Goal: Task Accomplishment & Management: Use online tool/utility

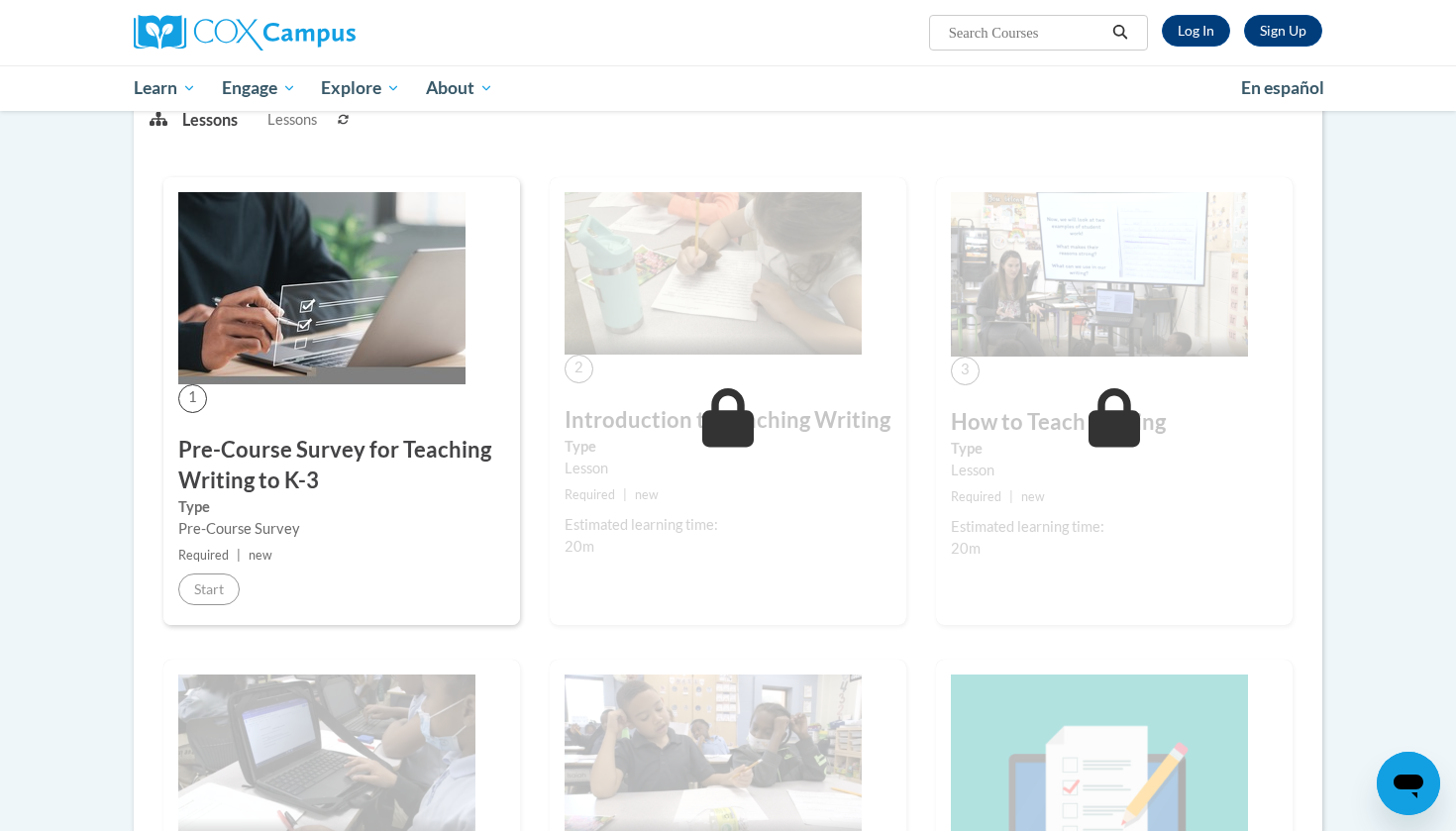
scroll to position [278, 0]
click at [1186, 40] on link "Log In" at bounding box center [1195, 31] width 68 height 32
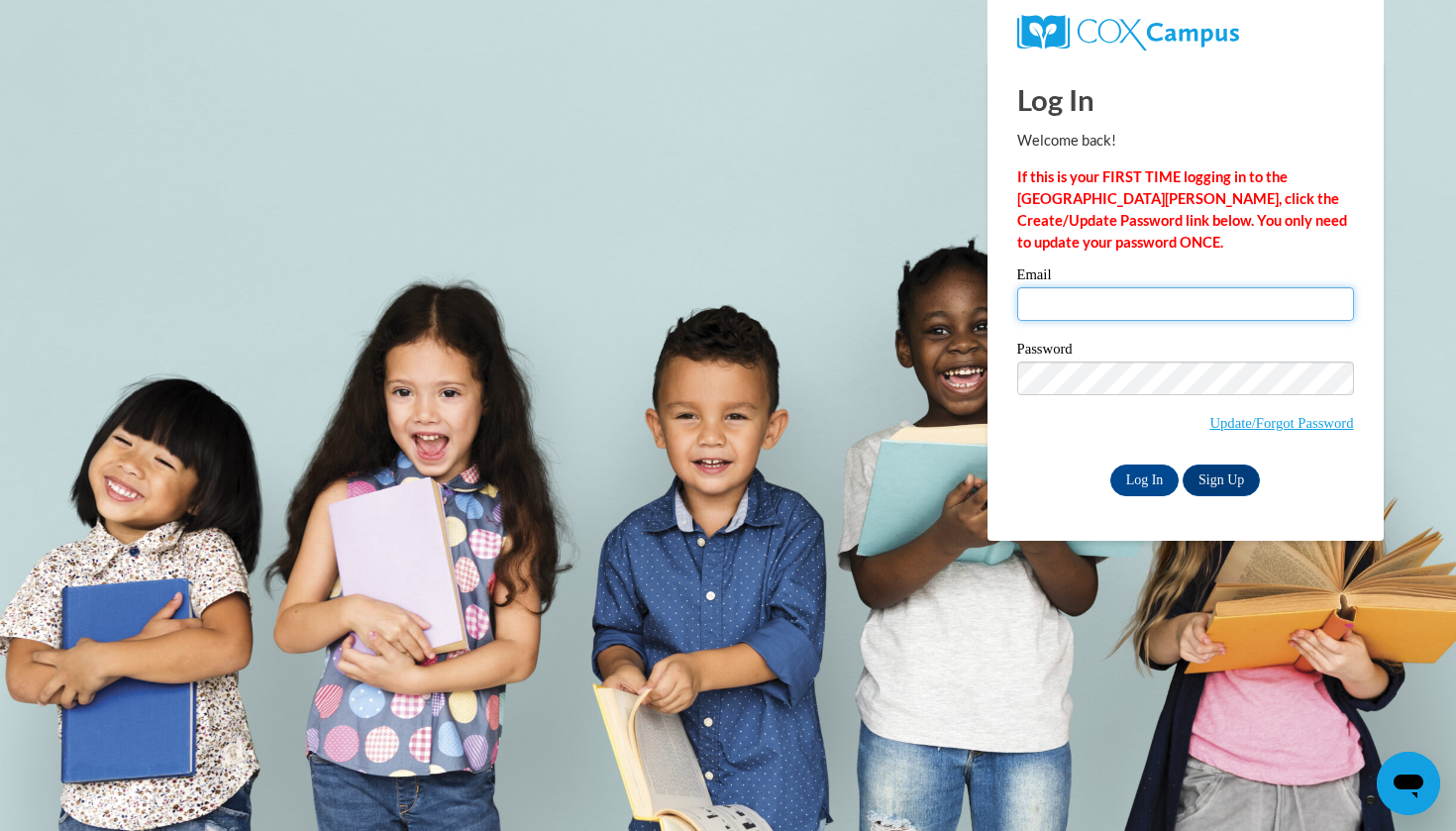
type input "[EMAIL_ADDRESS][DOMAIN_NAME]"
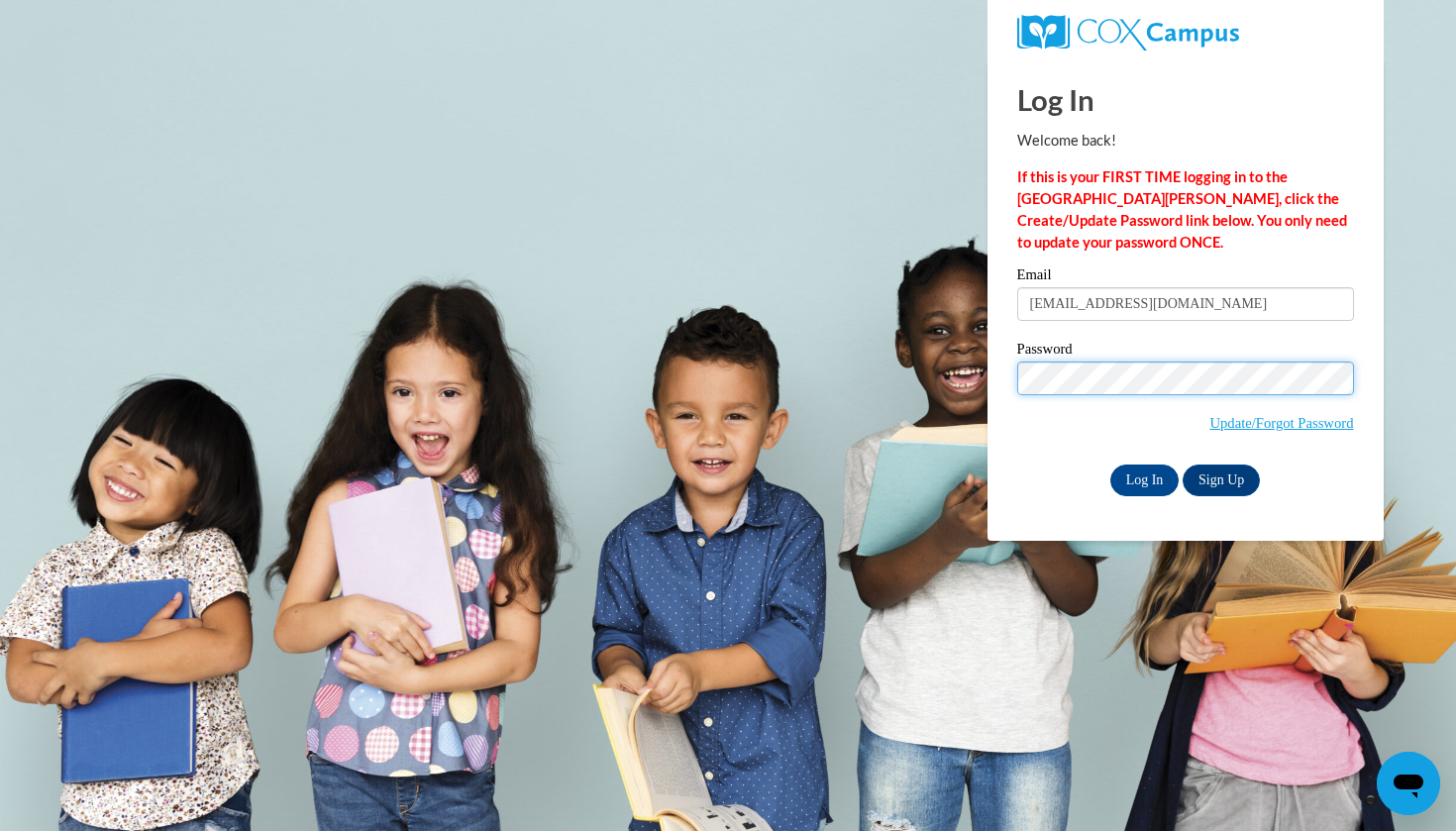
click at [1142, 477] on input "Log In" at bounding box center [1145, 481] width 69 height 32
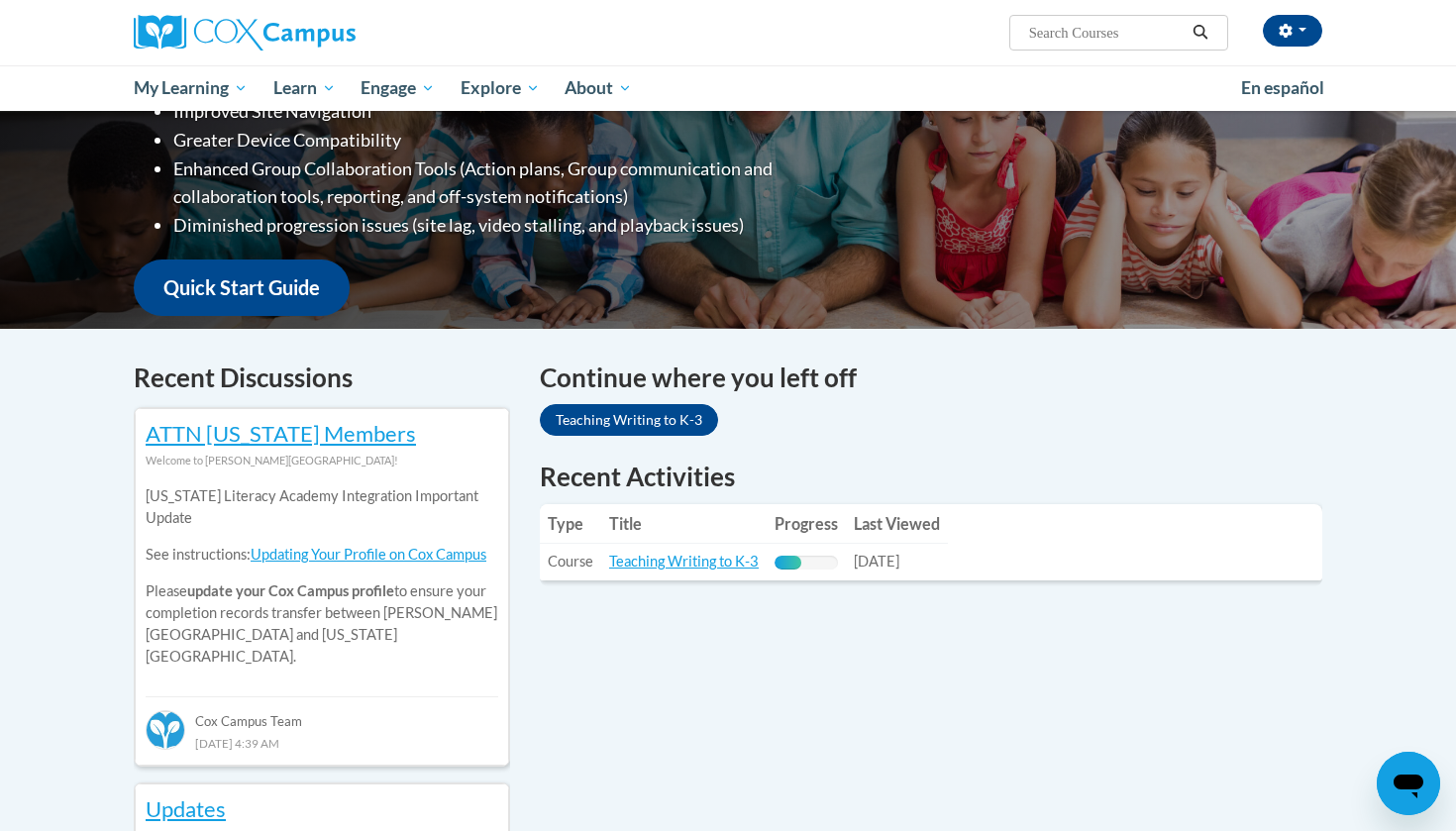
scroll to position [374, 0]
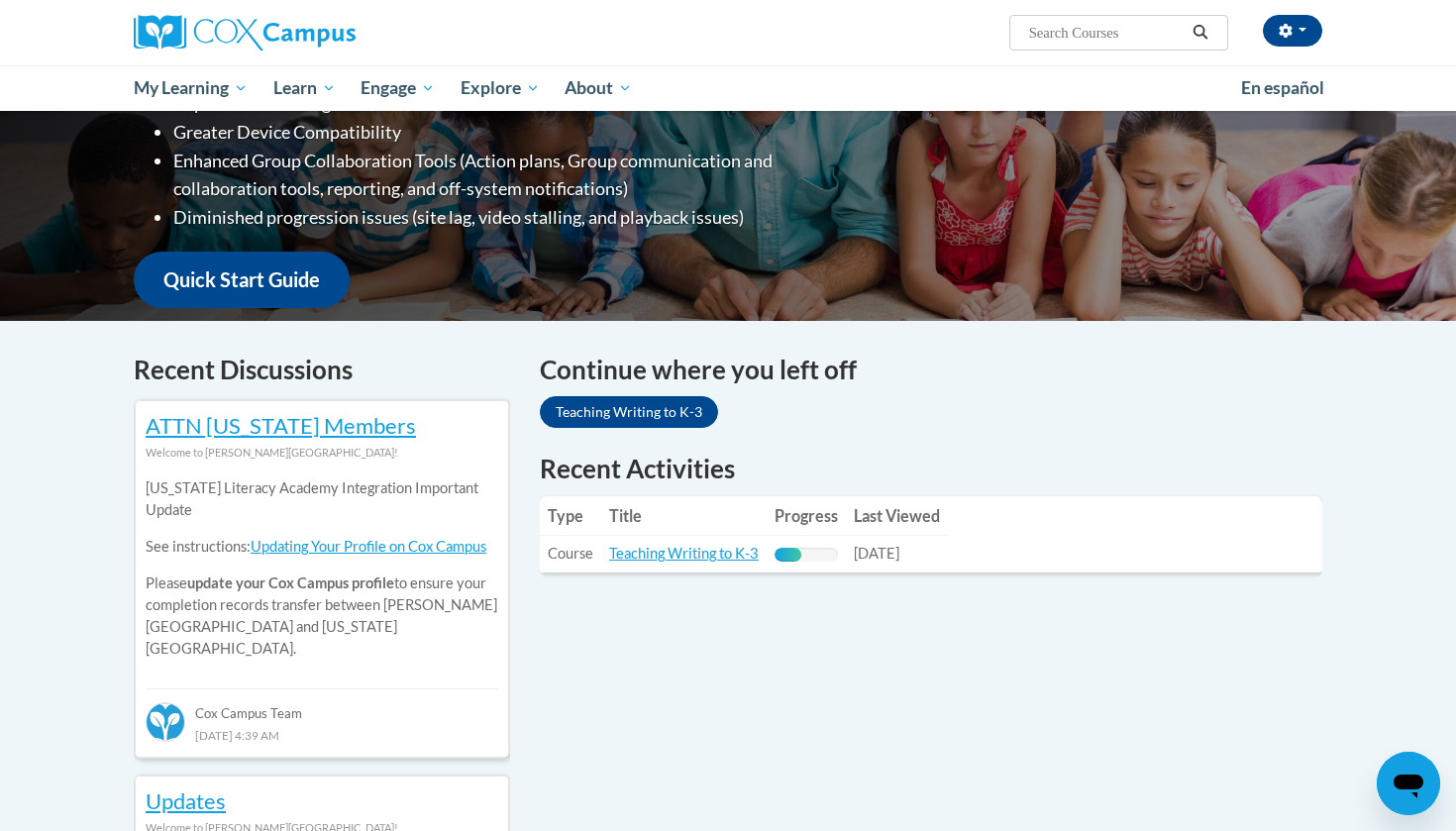
click at [624, 409] on link "Teaching Writing to K-3" at bounding box center [629, 412] width 179 height 32
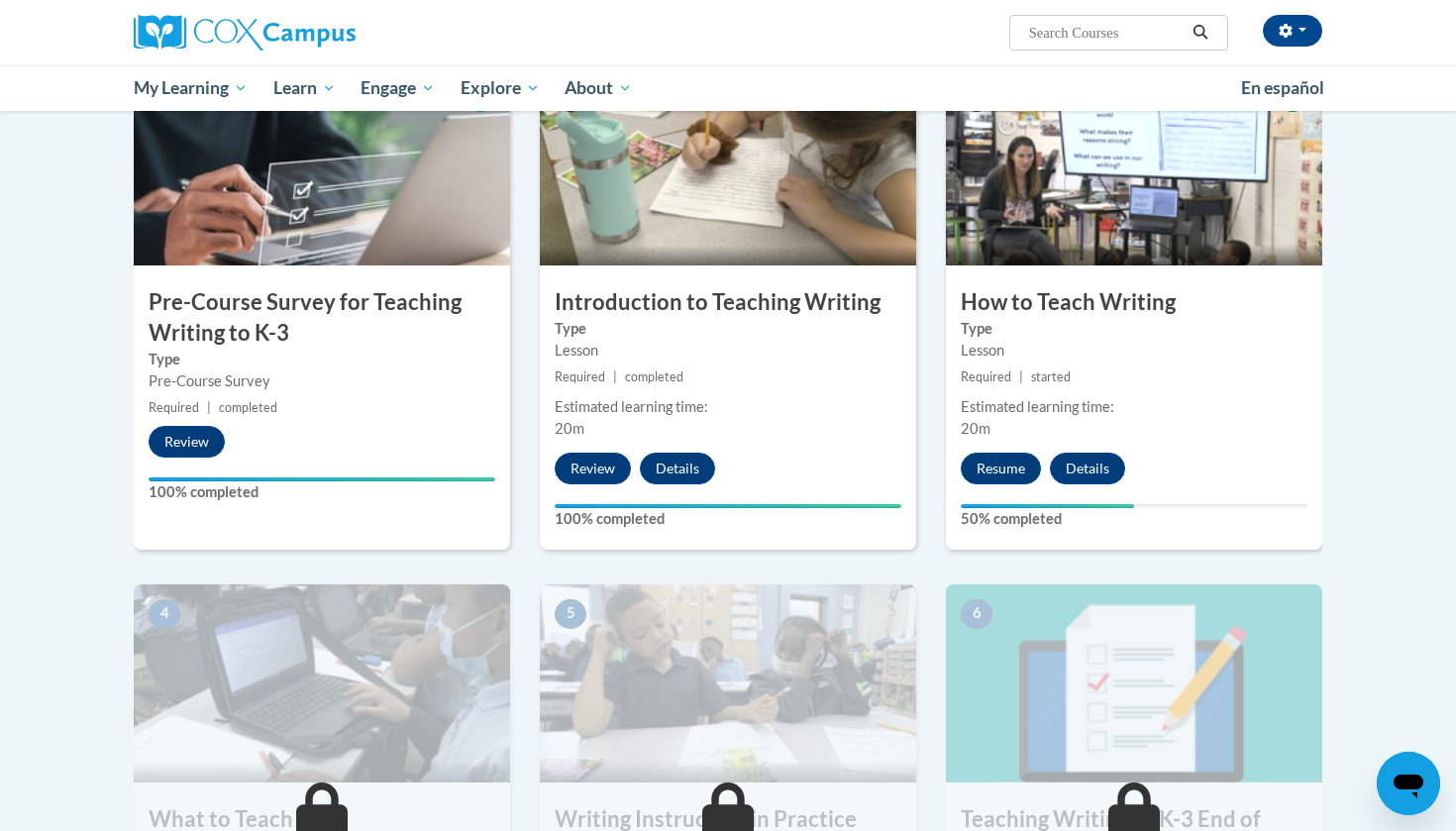
scroll to position [422, 0]
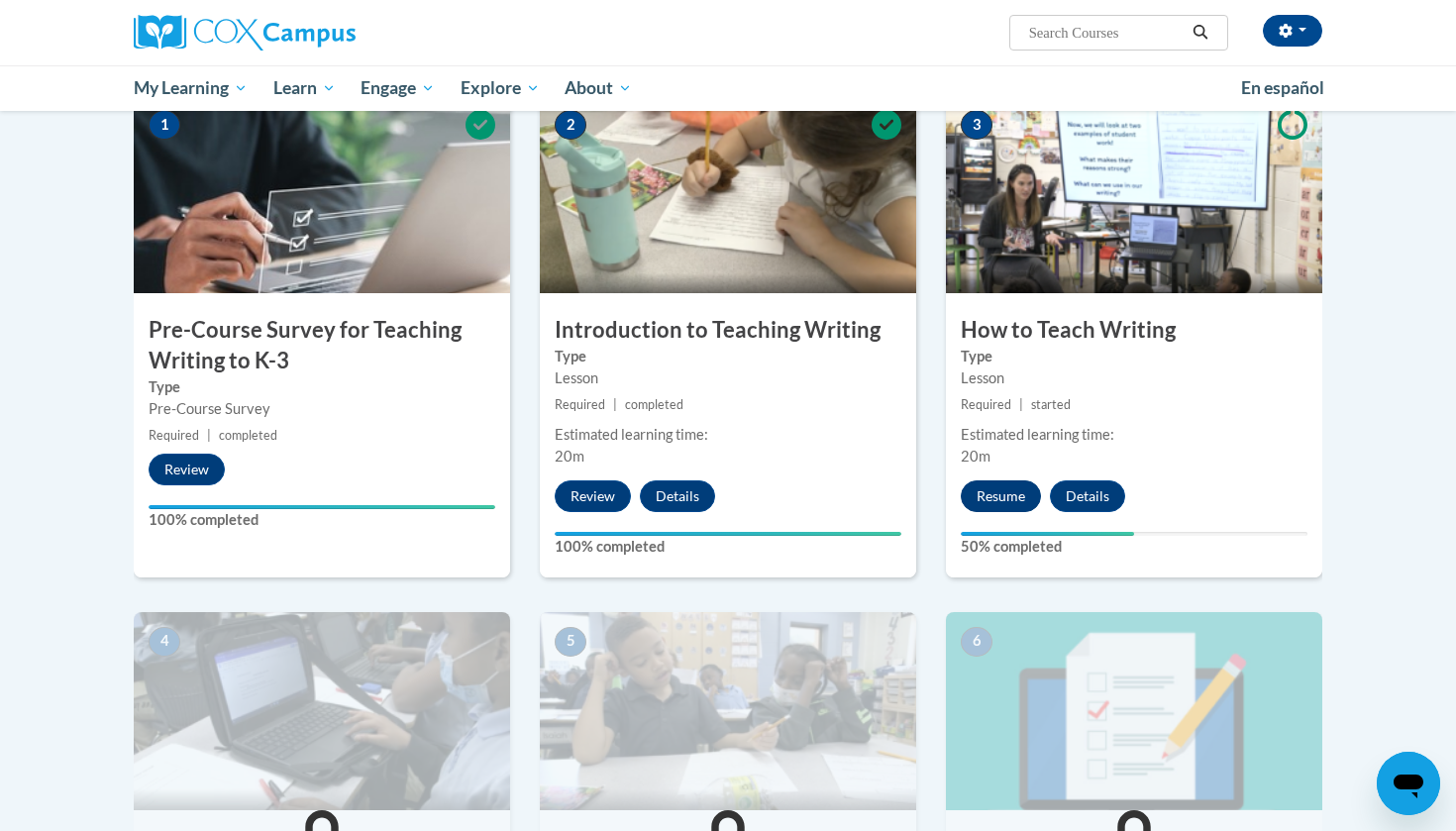
click at [994, 497] on button "Resume" at bounding box center [1000, 496] width 80 height 32
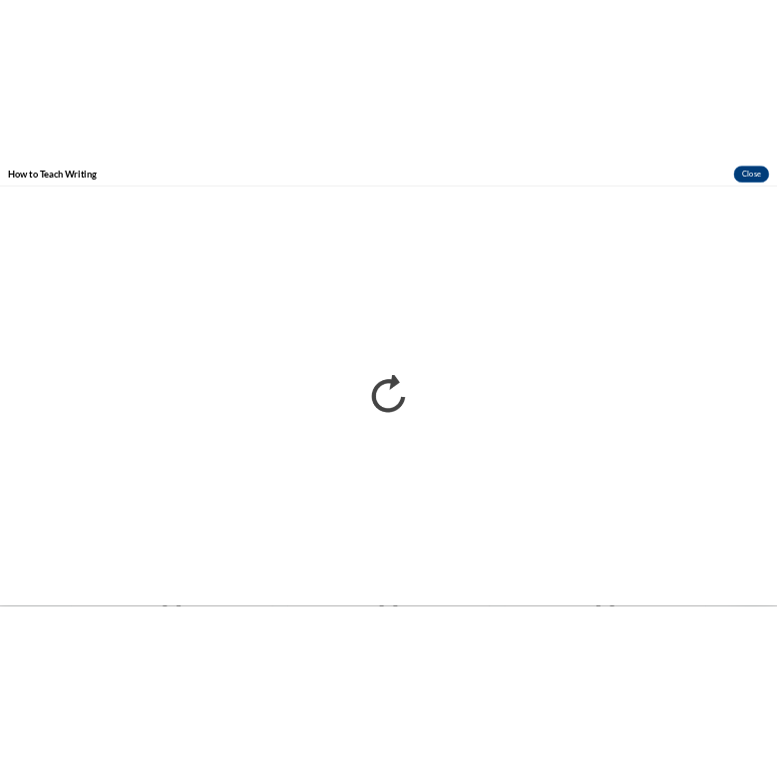
scroll to position [0, 0]
